Goal: Navigation & Orientation: Find specific page/section

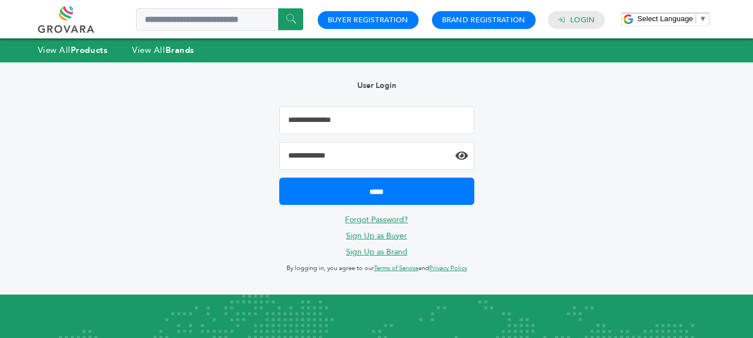
click at [347, 116] on input "**********" at bounding box center [376, 120] width 195 height 28
type input "**********"
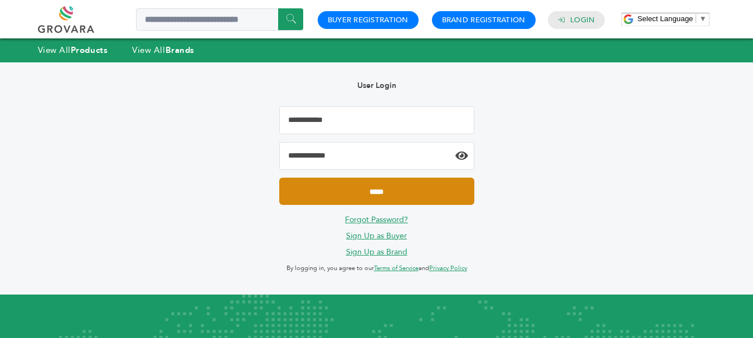
click at [388, 193] on input "*****" at bounding box center [376, 191] width 195 height 27
